Goal: Navigation & Orientation: Find specific page/section

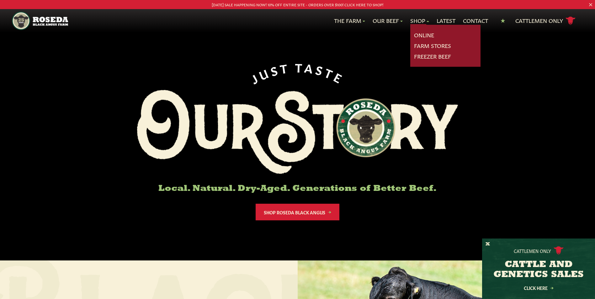
click at [424, 20] on link "Shop" at bounding box center [420, 21] width 19 height 8
click at [428, 33] on link "Online" at bounding box center [424, 35] width 20 height 8
click at [421, 19] on link "Shop" at bounding box center [420, 21] width 19 height 8
click at [429, 45] on link "Farm Stores" at bounding box center [432, 46] width 37 height 8
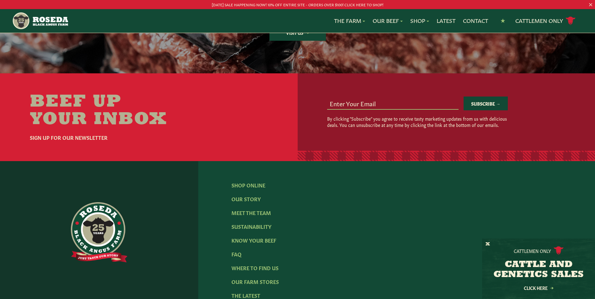
scroll to position [936, 0]
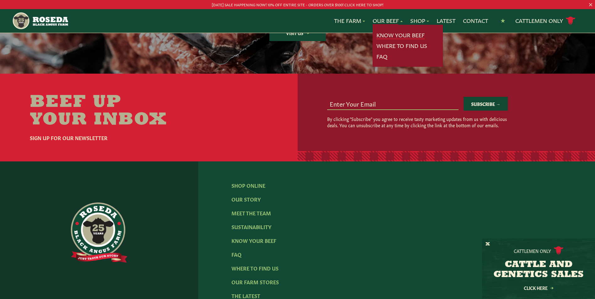
click at [393, 35] on link "Know Your Beef" at bounding box center [401, 35] width 48 height 8
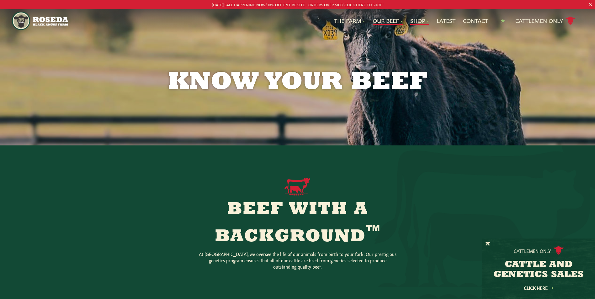
click at [421, 20] on link "Shop" at bounding box center [420, 21] width 19 height 8
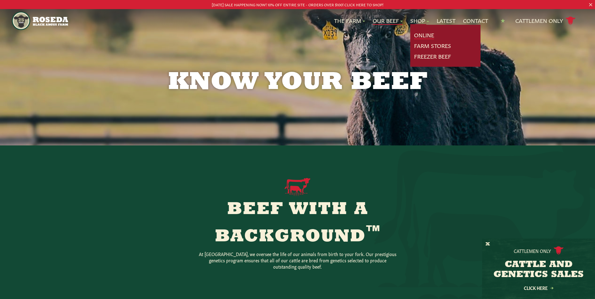
click at [420, 34] on link "Online" at bounding box center [424, 35] width 20 height 8
